Goal: Task Accomplishment & Management: Complete application form

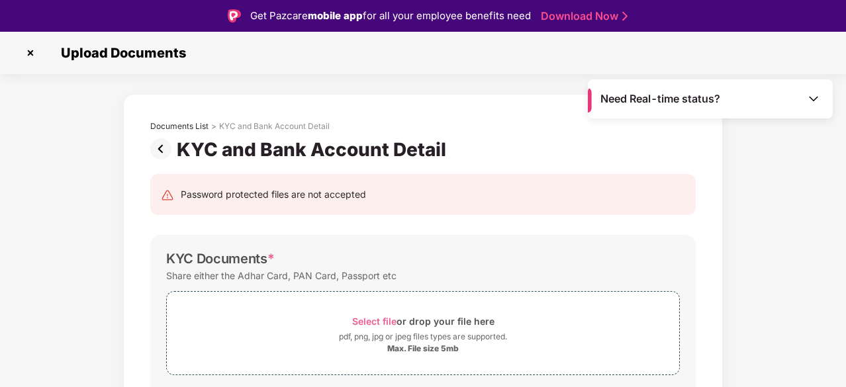
scroll to position [410, 0]
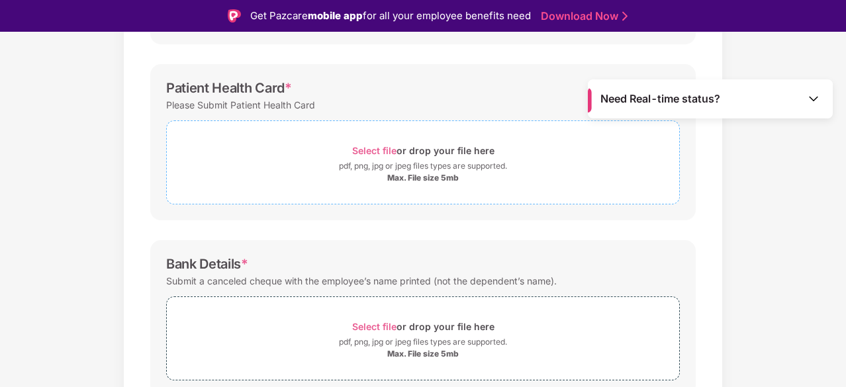
click at [390, 195] on div "Select file or drop your file here pdf, png, jpg or jpeg files types are suppor…" at bounding box center [423, 162] width 514 height 84
click at [312, 173] on div "Max. File size 5mb" at bounding box center [423, 178] width 512 height 11
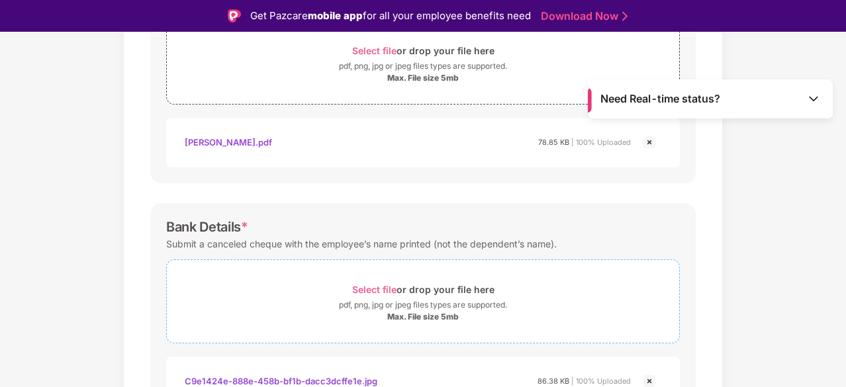
scroll to position [591, 0]
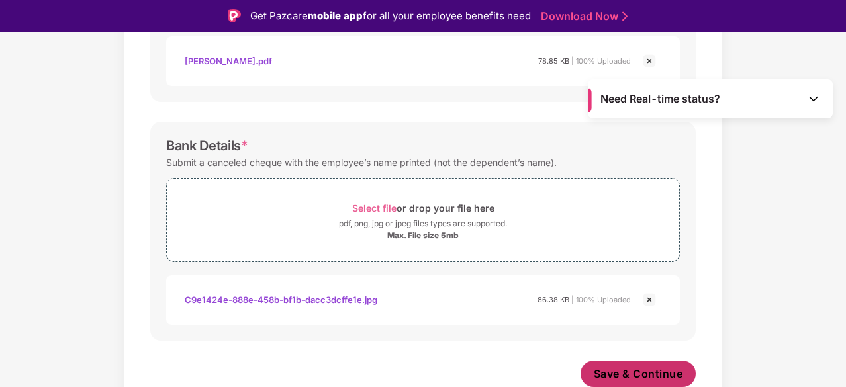
click at [634, 369] on span "Save & Continue" at bounding box center [638, 374] width 89 height 15
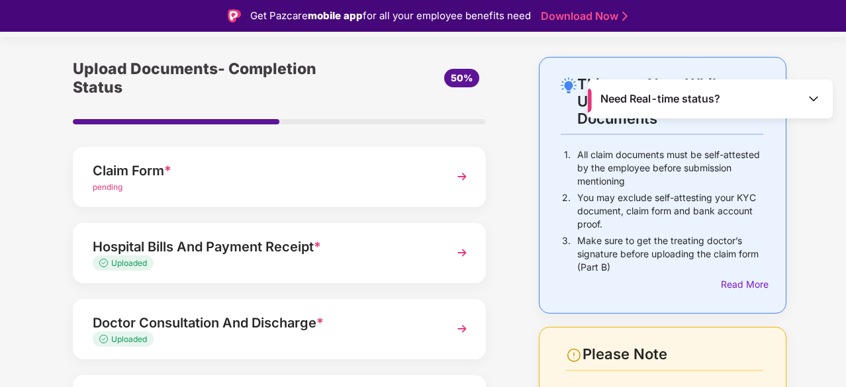
scroll to position [36, 0]
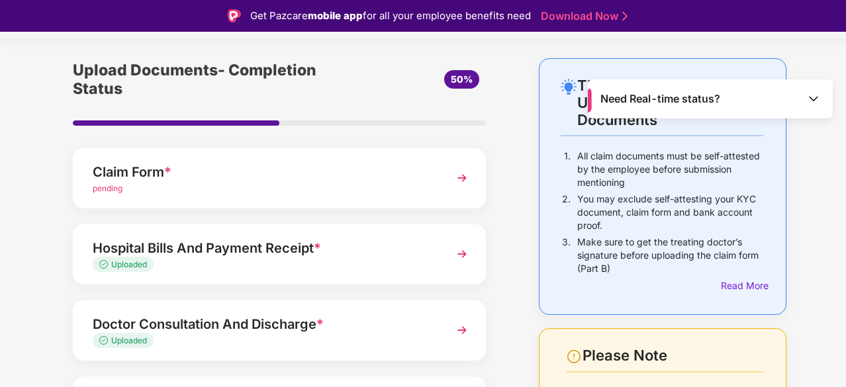
click at [231, 202] on div "Claim Form * pending" at bounding box center [279, 178] width 413 height 60
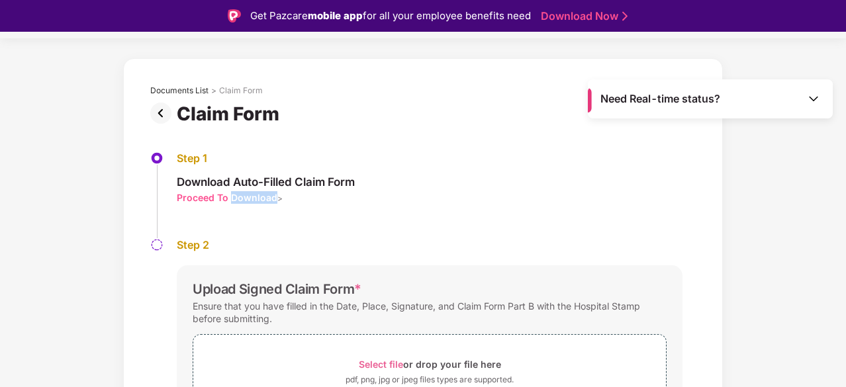
click at [231, 202] on div "Proceed To Download" at bounding box center [227, 197] width 101 height 13
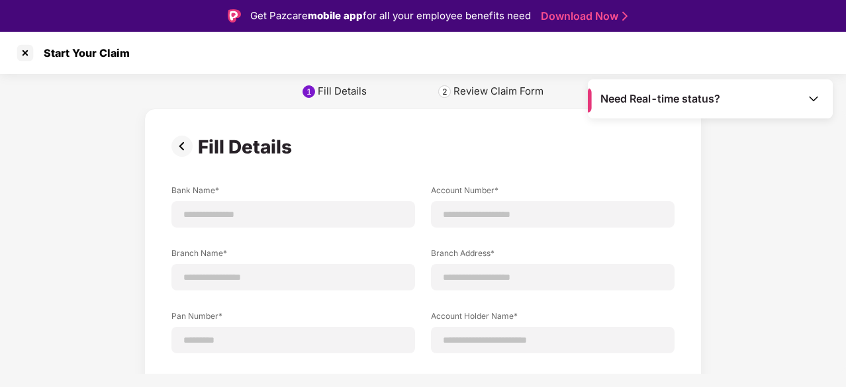
scroll to position [0, 0]
click at [178, 145] on img at bounding box center [184, 146] width 26 height 21
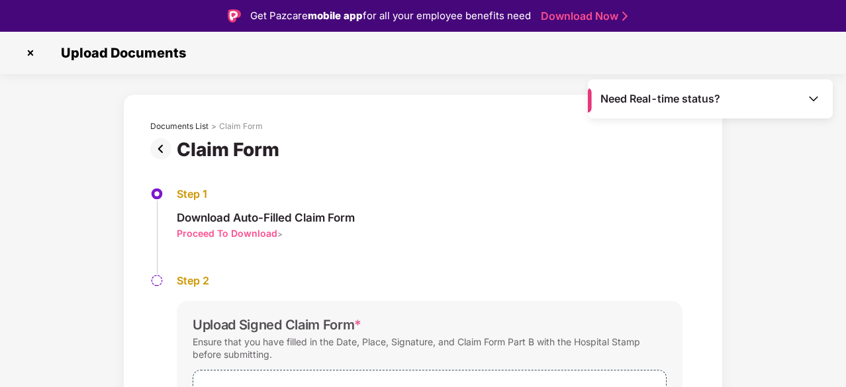
scroll to position [123, 0]
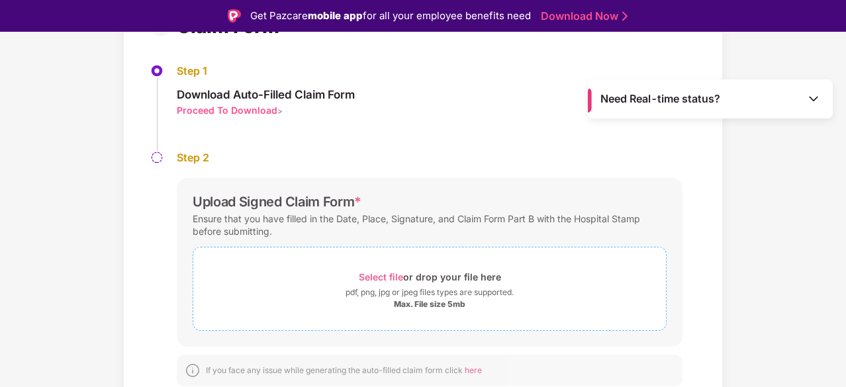
click at [338, 292] on div "pdf, png, jpg or jpeg files types are supported." at bounding box center [429, 292] width 473 height 13
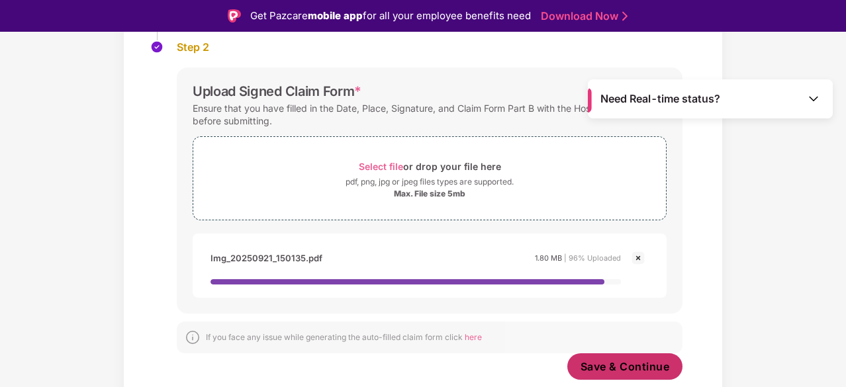
scroll to position [224, 0]
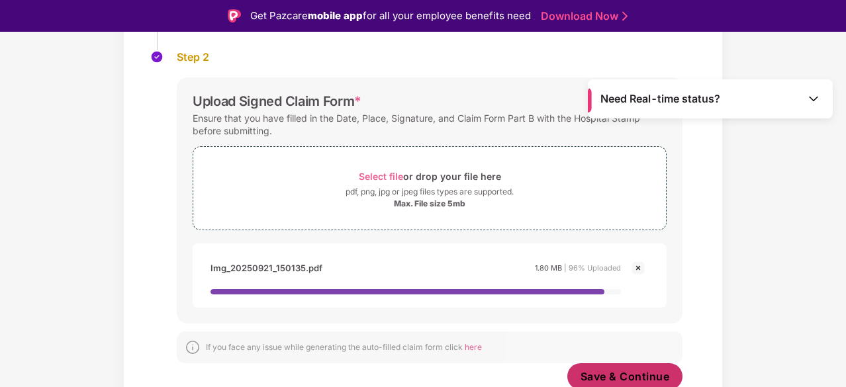
click at [613, 369] on span "Save & Continue" at bounding box center [625, 376] width 89 height 15
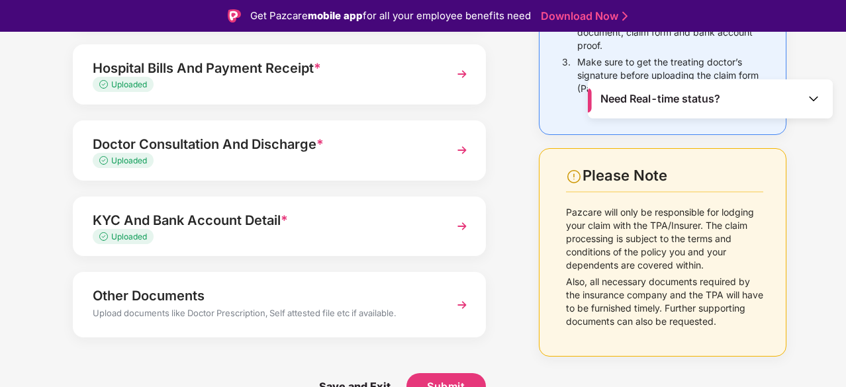
scroll to position [32, 0]
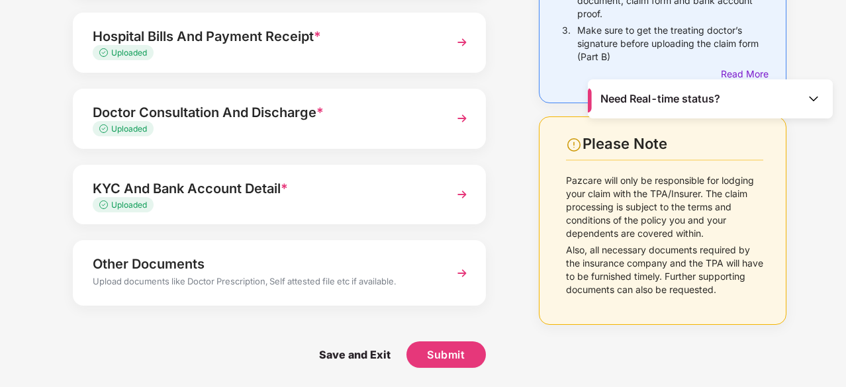
click at [402, 277] on div "Upload documents like Doctor Prescription, Self attested file etc if available." at bounding box center [264, 283] width 342 height 17
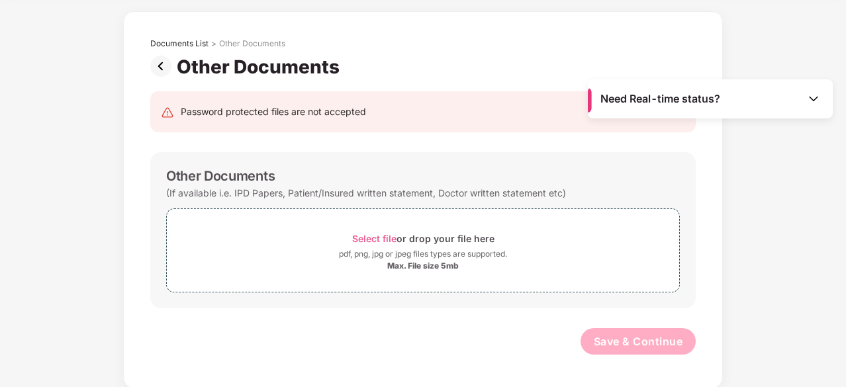
click at [155, 66] on img at bounding box center [163, 66] width 26 height 21
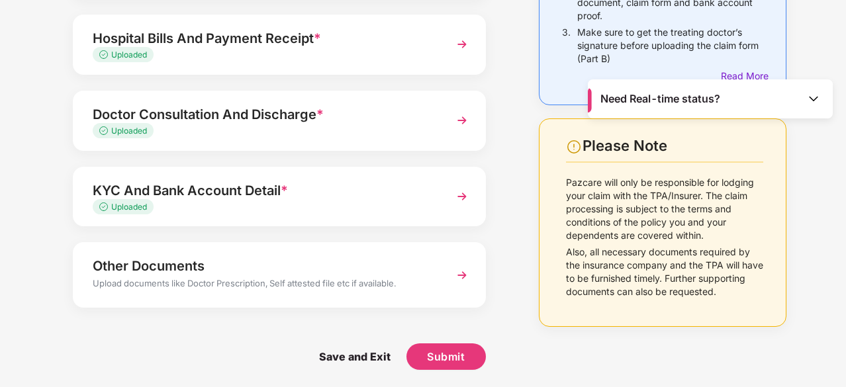
scroll to position [216, 0]
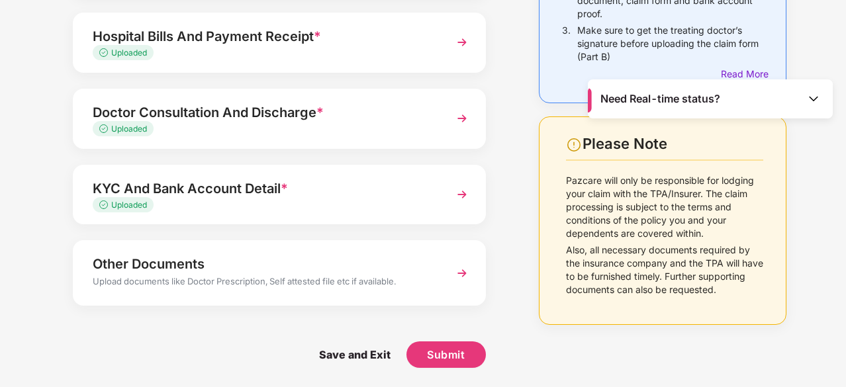
click at [371, 281] on div "Upload documents like Doctor Prescription, Self attested file etc if available." at bounding box center [264, 283] width 342 height 17
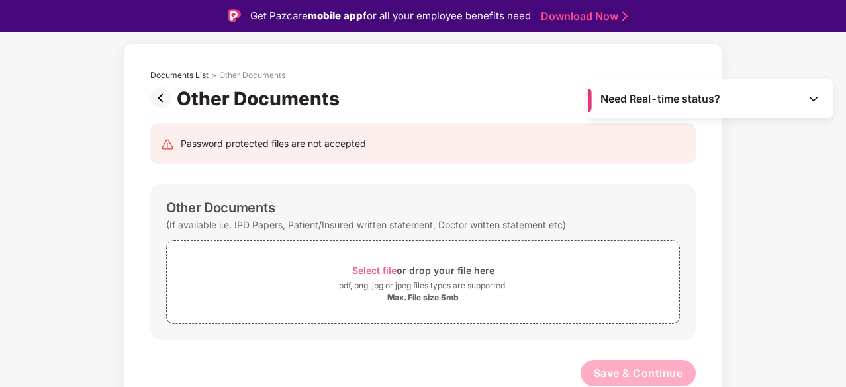
click at [163, 99] on img at bounding box center [163, 97] width 26 height 21
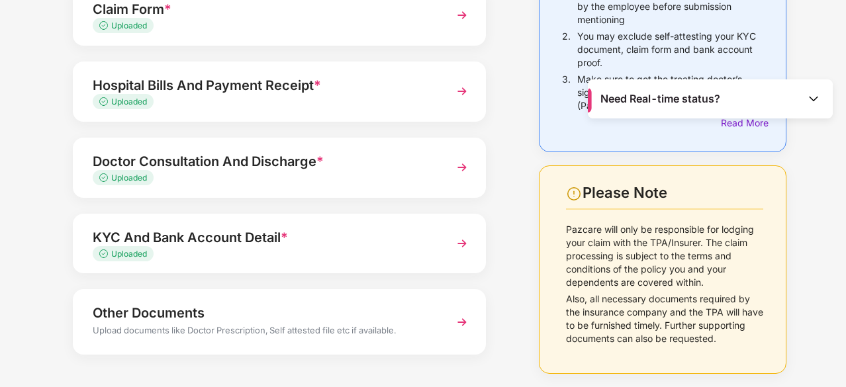
scroll to position [168, 0]
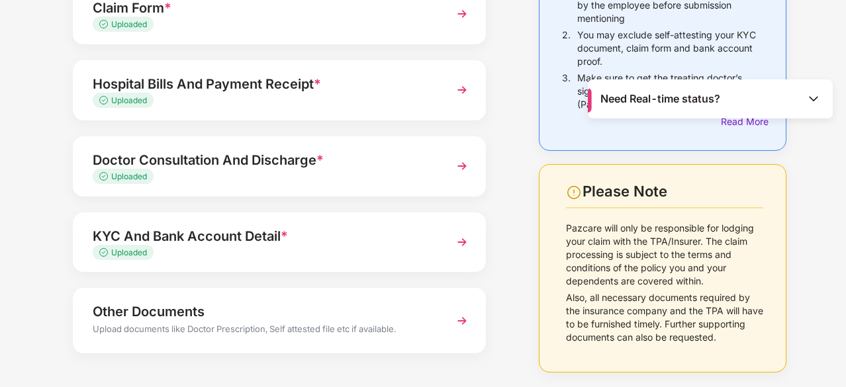
click at [320, 224] on div "KYC And Bank Account Detail * Uploaded" at bounding box center [279, 243] width 413 height 60
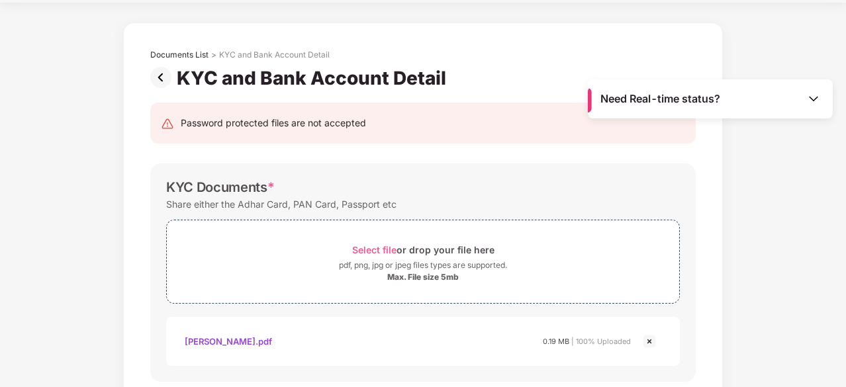
scroll to position [0, 0]
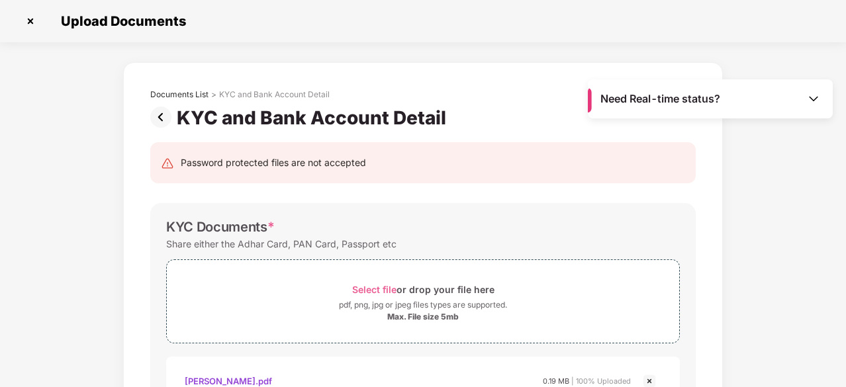
click at [159, 116] on img at bounding box center [163, 117] width 26 height 21
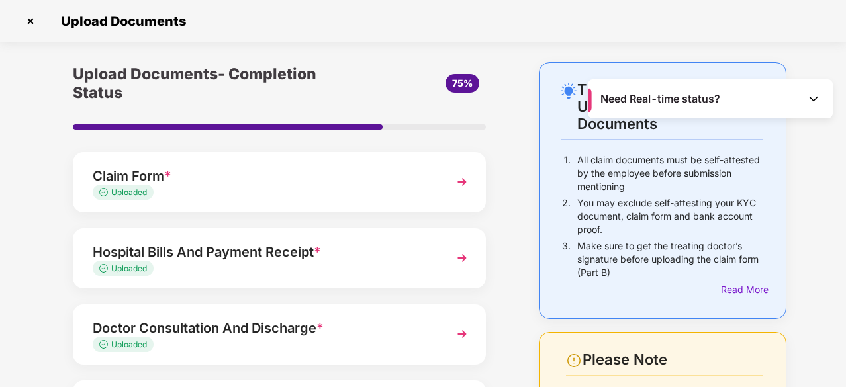
click at [308, 187] on div "Uploaded" at bounding box center [264, 193] width 342 height 13
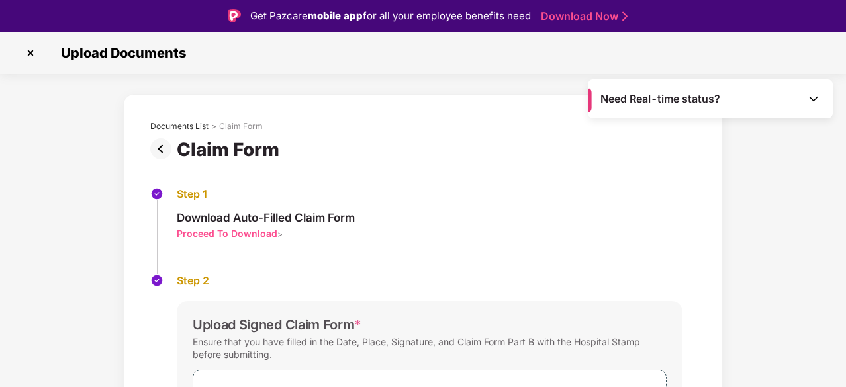
click at [160, 146] on img at bounding box center [163, 148] width 26 height 21
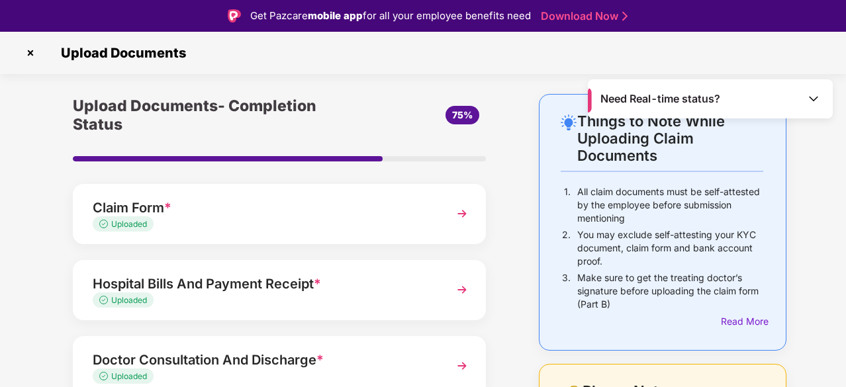
scroll to position [216, 0]
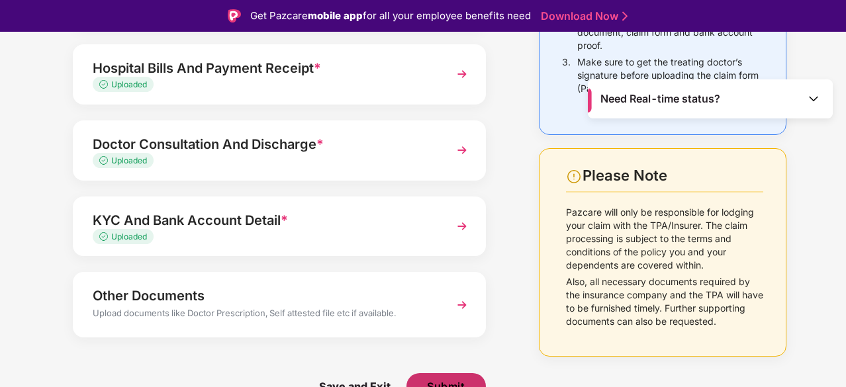
click at [445, 373] on button "Submit" at bounding box center [445, 386] width 79 height 26
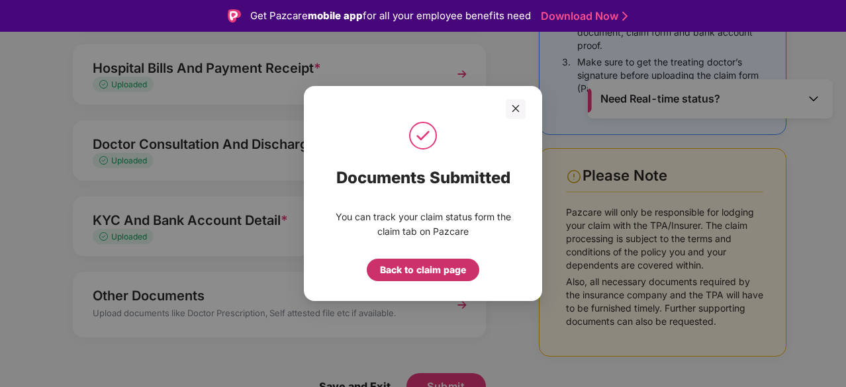
click at [418, 269] on div "Back to claim page" at bounding box center [423, 270] width 86 height 15
